Goal: Information Seeking & Learning: Find specific page/section

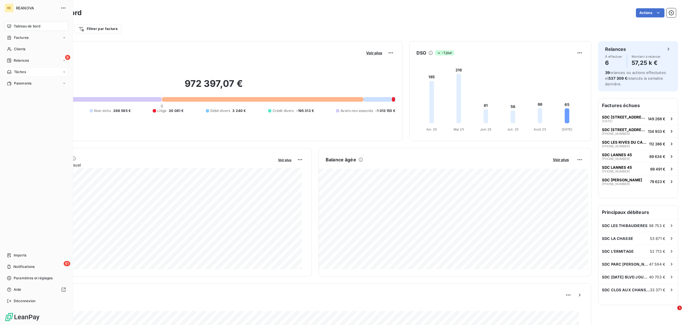
click at [40, 70] on div "Tâches" at bounding box center [37, 71] width 64 height 9
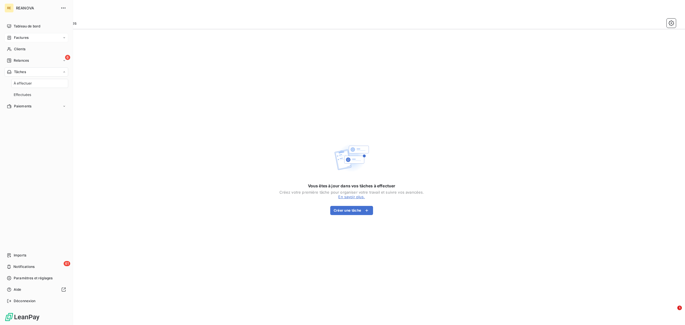
click at [23, 36] on span "Factures" at bounding box center [21, 37] width 15 height 5
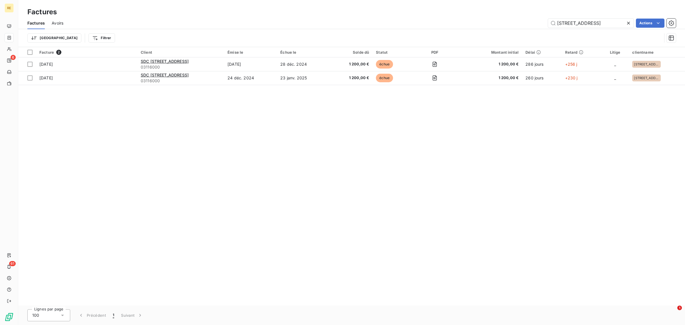
drag, startPoint x: 594, startPoint y: 22, endPoint x: 450, endPoint y: 20, distance: 144.3
click at [450, 20] on div "[STREET_ADDRESS] Actions" at bounding box center [372, 23] width 605 height 9
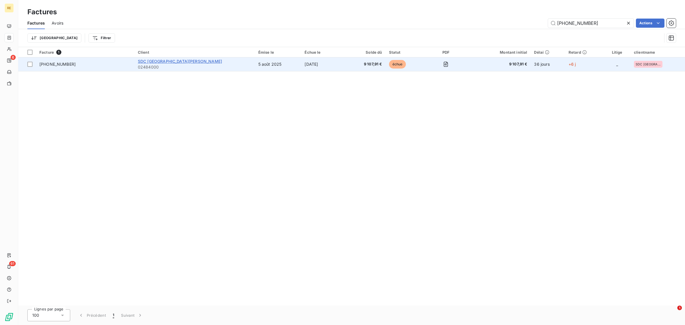
type input "[PHONE_NUMBER]"
click at [186, 61] on span "SDC [GEOGRAPHIC_DATA][PERSON_NAME]" at bounding box center [180, 61] width 84 height 5
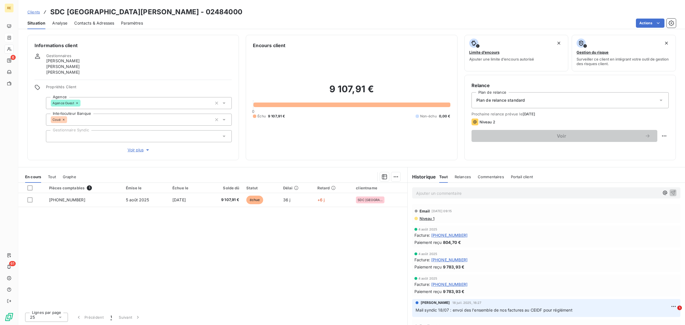
click at [443, 193] on p "Ajouter un commentaire ﻿" at bounding box center [537, 192] width 243 height 7
click at [418, 193] on p "Ajouter un commentaire ﻿" at bounding box center [537, 192] width 243 height 7
click at [550, 191] on p "Retour syndic [DATE] :" at bounding box center [537, 192] width 243 height 7
click at [670, 193] on icon "button" at bounding box center [673, 192] width 6 height 6
